Goal: Check status: Check status

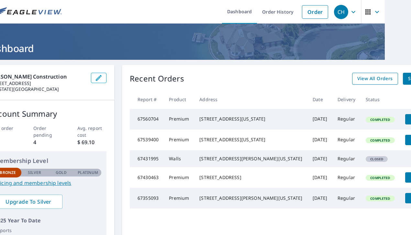
scroll to position [0, 26]
click at [281, 8] on link "Order History" at bounding box center [278, 12] width 42 height 24
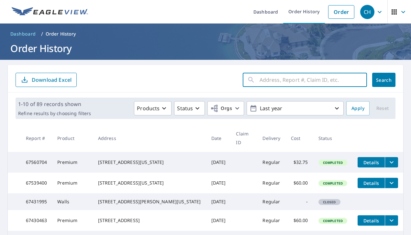
click at [276, 84] on input "text" at bounding box center [314, 80] width 108 height 18
type input "648 [PERSON_NAME]"
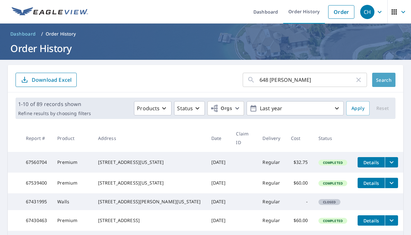
click at [387, 81] on span "Search" at bounding box center [384, 80] width 13 height 6
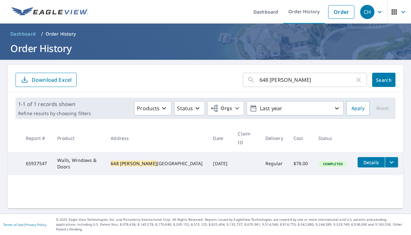
click at [358, 157] on button "Details" at bounding box center [371, 162] width 27 height 10
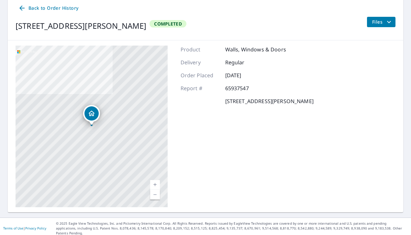
scroll to position [67, 0]
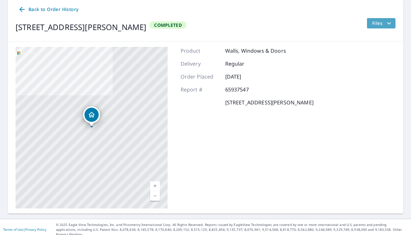
click at [383, 22] on span "Files" at bounding box center [382, 23] width 21 height 8
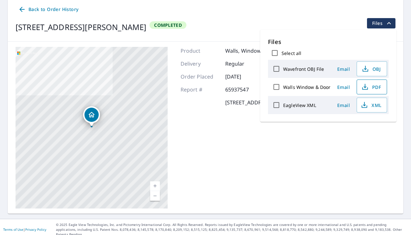
click at [370, 88] on span "PDF" at bounding box center [371, 87] width 21 height 8
click at [373, 85] on span "PDF" at bounding box center [371, 87] width 21 height 8
